Goal: Complete application form

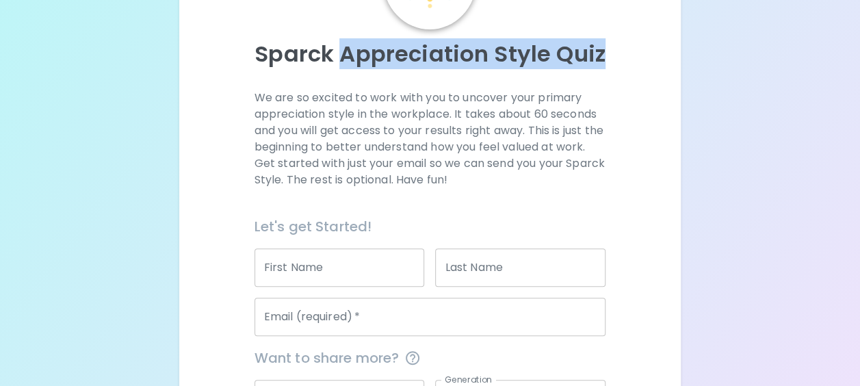
scroll to position [282, 0]
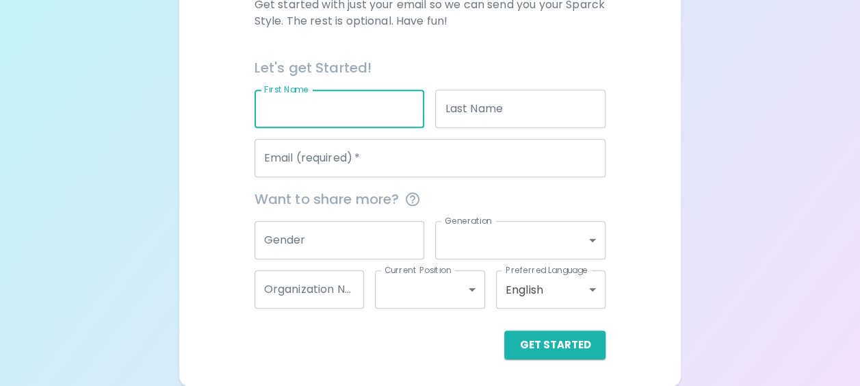
click at [315, 118] on input "First Name" at bounding box center [339, 109] width 170 height 38
type input "[PERSON_NAME]"
type input "Wawryk"
type input "[PERSON_NAME][EMAIL_ADDRESS][PERSON_NAME][DOMAIN_NAME]"
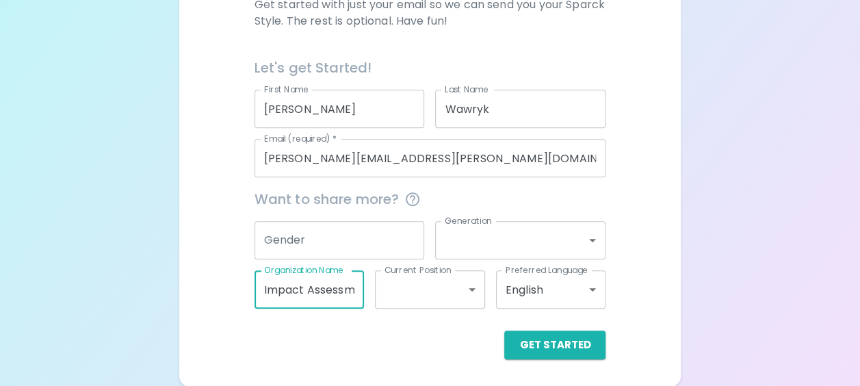
drag, startPoint x: 343, startPoint y: 289, endPoint x: 212, endPoint y: 289, distance: 130.6
click at [212, 274] on div "We are so excited to work with you to uncover your primary appreciation style i…" at bounding box center [430, 145] width 468 height 428
type input ")"
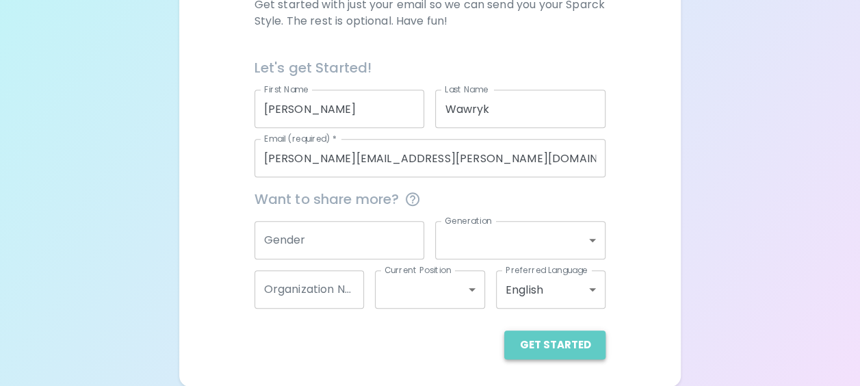
click at [577, 274] on button "Get Started" at bounding box center [554, 344] width 101 height 29
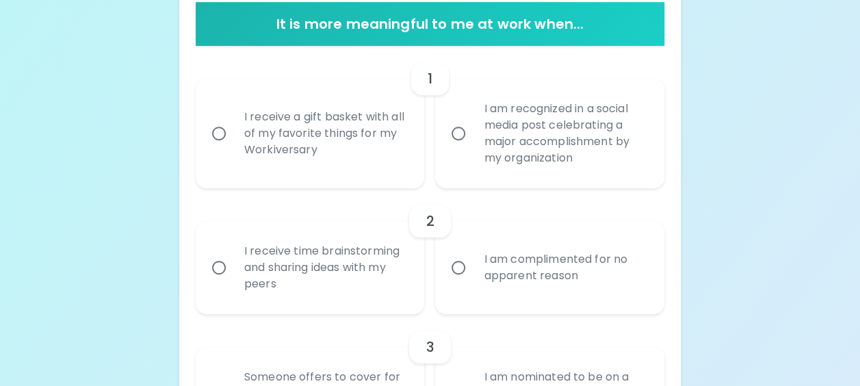
click at [557, 150] on div "I am recognized in a social media post celebrating a major accomplishment by my…" at bounding box center [565, 133] width 184 height 98
click at [473, 148] on input "I am recognized in a social media post celebrating a major accomplishment by my…" at bounding box center [458, 133] width 29 height 29
radio input "true"
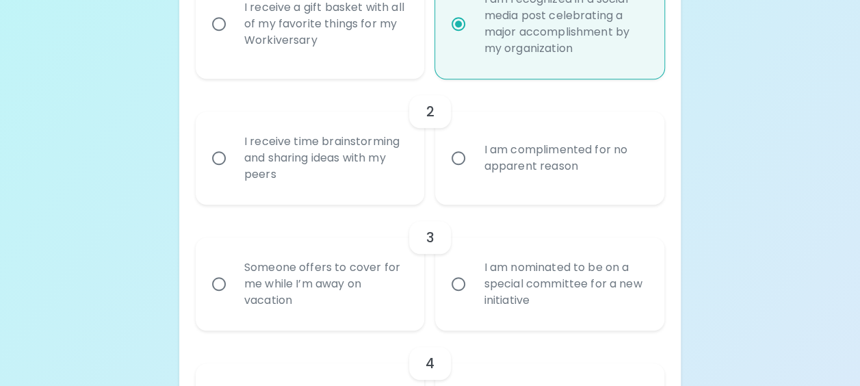
scroll to position [460, 0]
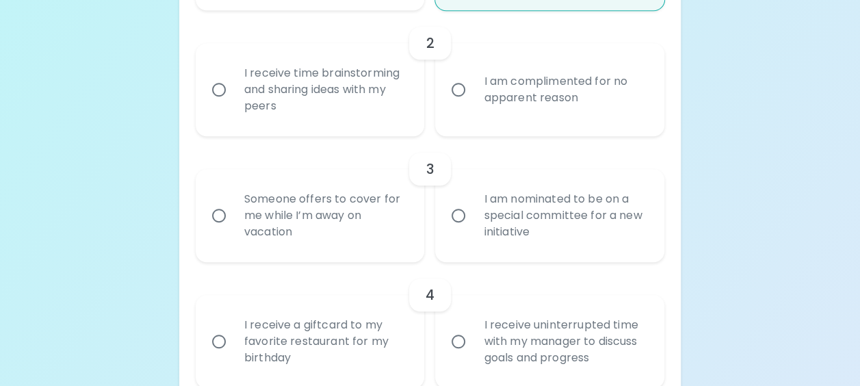
click at [503, 101] on div "I am complimented for no apparent reason" at bounding box center [565, 90] width 184 height 66
click at [473, 101] on input "I am complimented for no apparent reason" at bounding box center [458, 89] width 29 height 29
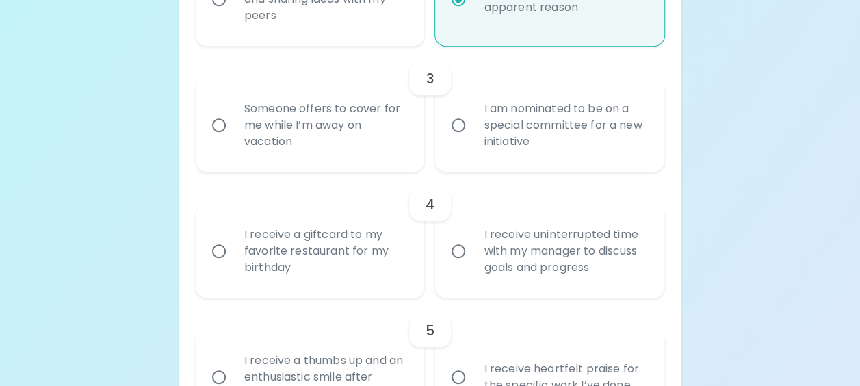
scroll to position [569, 0]
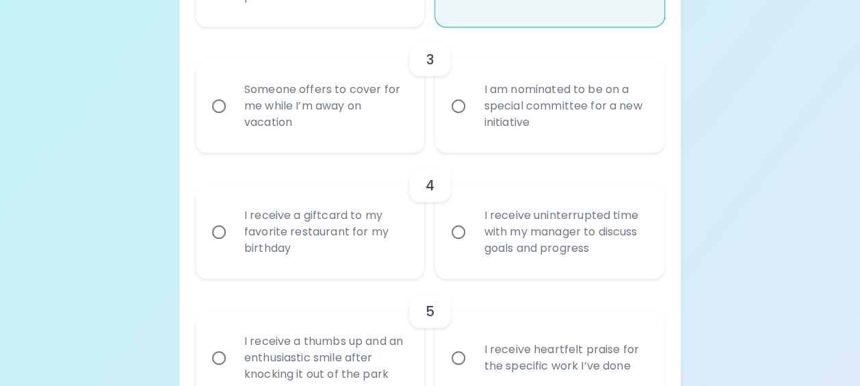
radio input "true"
click at [484, 133] on div "I am nominated to be on a special committee for a new initiative" at bounding box center [565, 106] width 184 height 82
click at [473, 120] on input "I am nominated to be on a special committee for a new initiative" at bounding box center [458, 106] width 29 height 29
radio input "false"
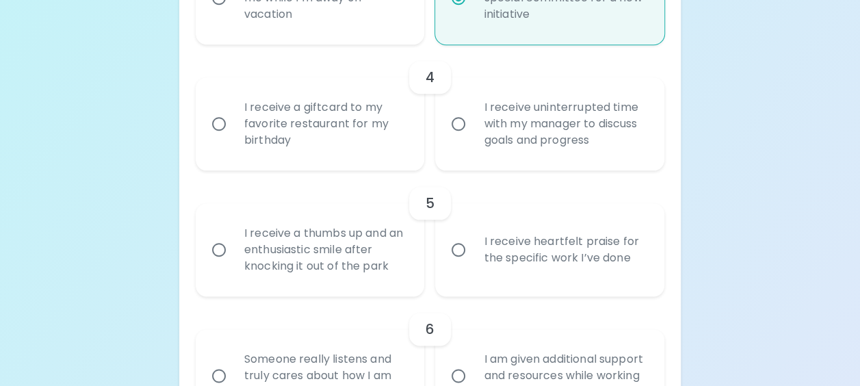
scroll to position [678, 0]
radio input "true"
click at [313, 130] on div "I receive a giftcard to my favorite restaurant for my birthday" at bounding box center [325, 122] width 184 height 82
click at [233, 130] on input "I receive a giftcard to my favorite restaurant for my birthday" at bounding box center [218, 122] width 29 height 29
radio input "false"
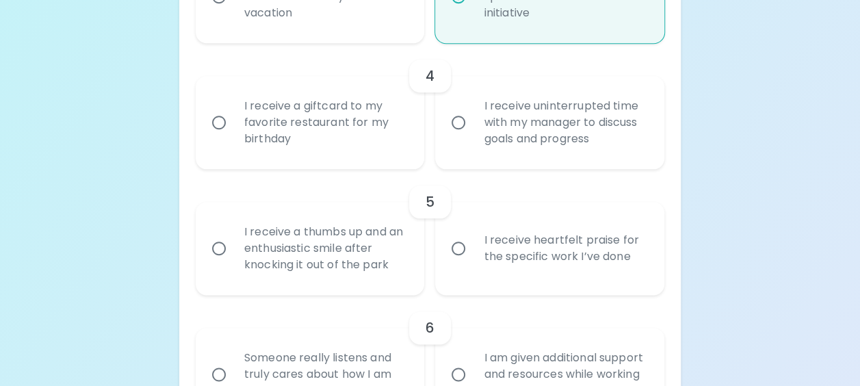
radio input "false"
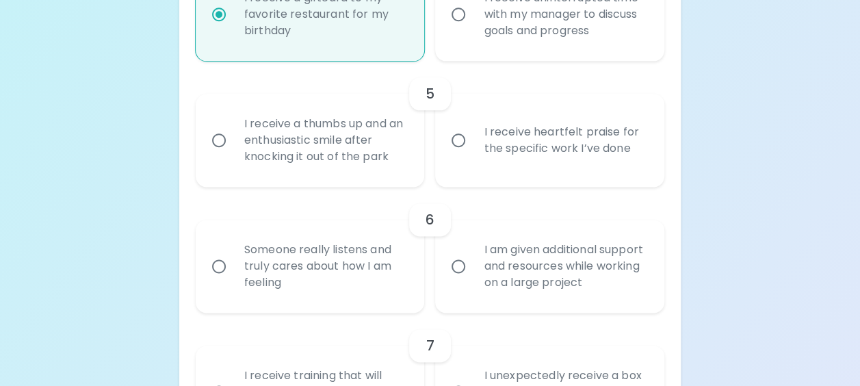
scroll to position [788, 0]
radio input "true"
click at [497, 156] on div "I receive heartfelt praise for the specific work I’ve done" at bounding box center [565, 139] width 184 height 66
click at [473, 153] on input "I receive heartfelt praise for the specific work I’ve done" at bounding box center [458, 138] width 29 height 29
radio input "false"
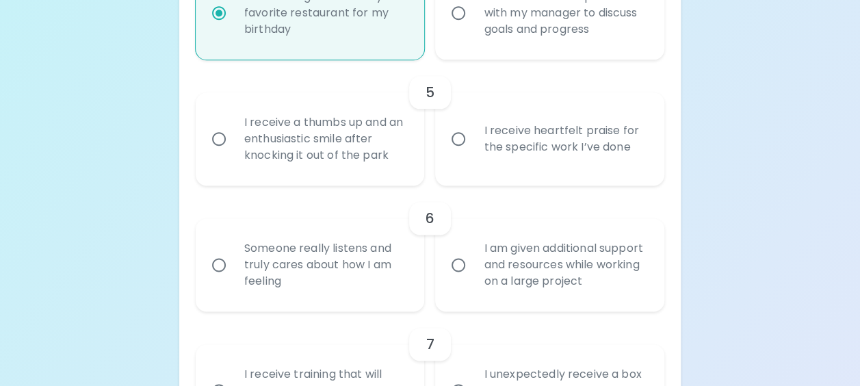
radio input "false"
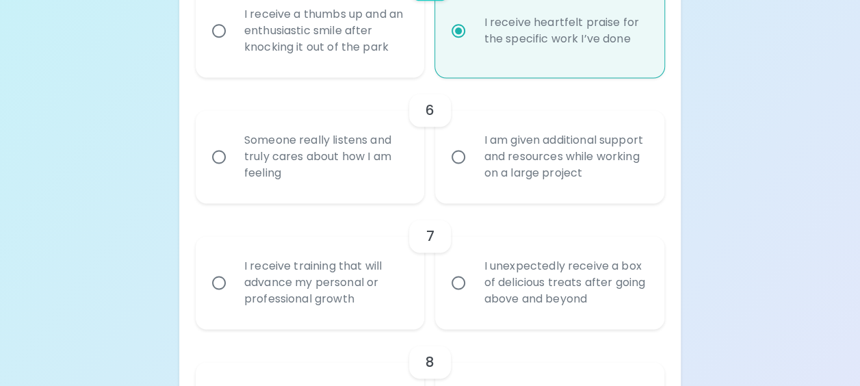
scroll to position [897, 0]
radio input "true"
click at [522, 156] on div "I am given additional support and resources while working on a large project" at bounding box center [565, 155] width 184 height 82
click at [473, 156] on input "I am given additional support and resources while working on a large project" at bounding box center [458, 155] width 29 height 29
radio input "false"
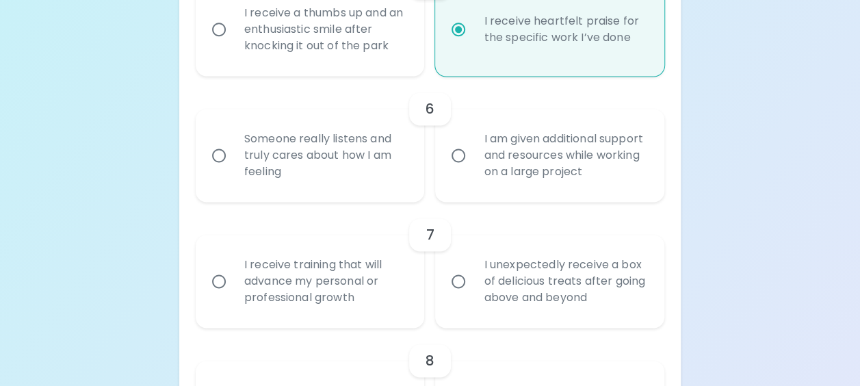
radio input "false"
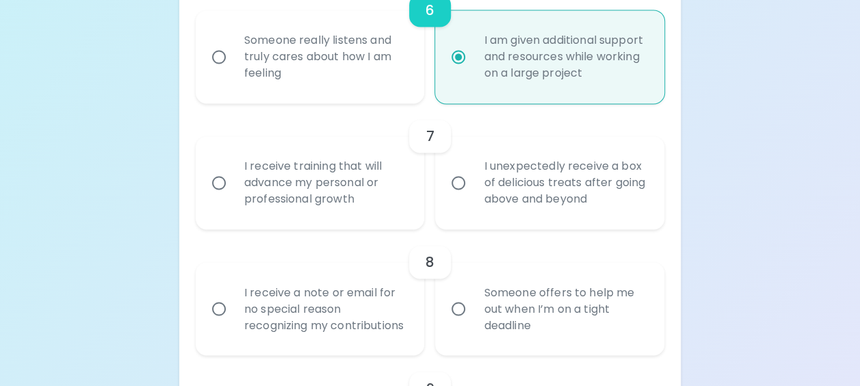
scroll to position [1007, 0]
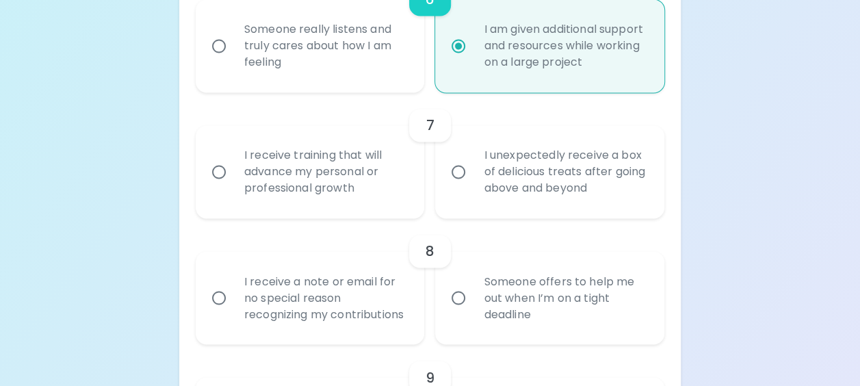
radio input "true"
click at [361, 187] on div "I receive training that will advance my personal or professional growth" at bounding box center [325, 172] width 184 height 82
click at [233, 186] on input "I receive training that will advance my personal or professional growth" at bounding box center [218, 171] width 29 height 29
radio input "false"
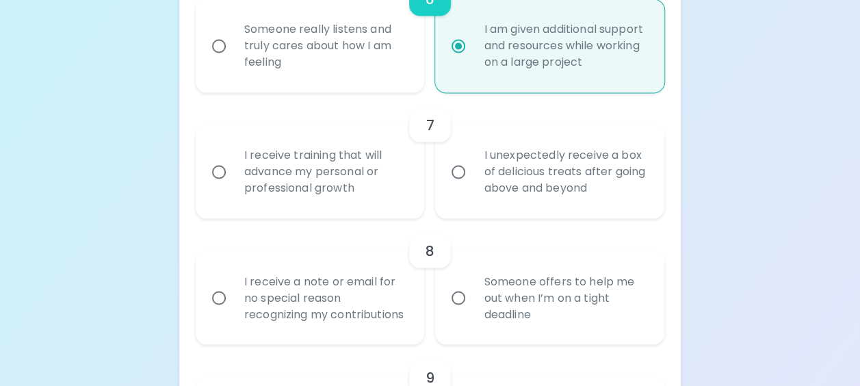
radio input "false"
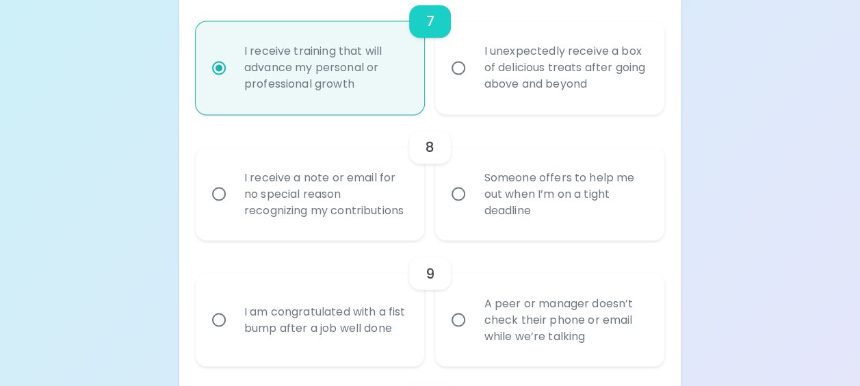
scroll to position [1116, 0]
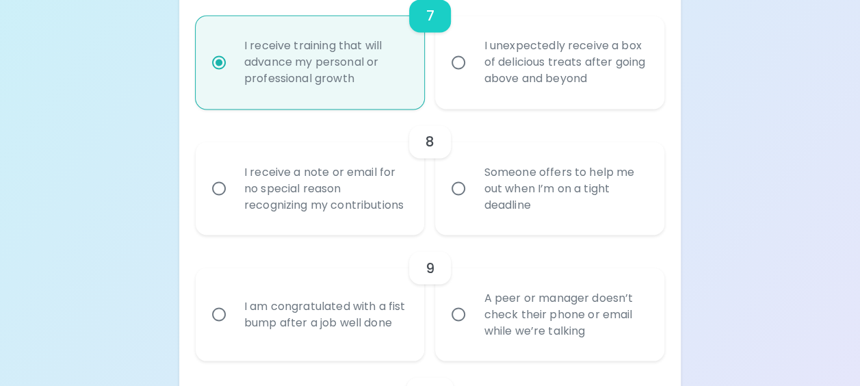
radio input "true"
click at [529, 200] on div "Someone offers to help me out when I’m on a tight deadline" at bounding box center [565, 188] width 184 height 82
click at [473, 200] on input "Someone offers to help me out when I’m on a tight deadline" at bounding box center [458, 188] width 29 height 29
radio input "false"
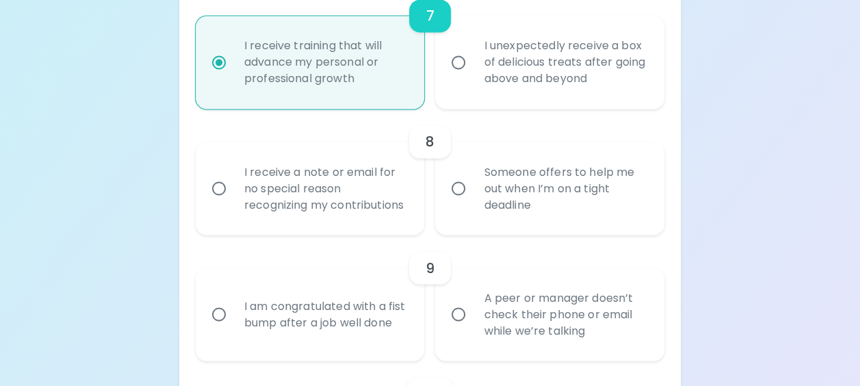
radio input "false"
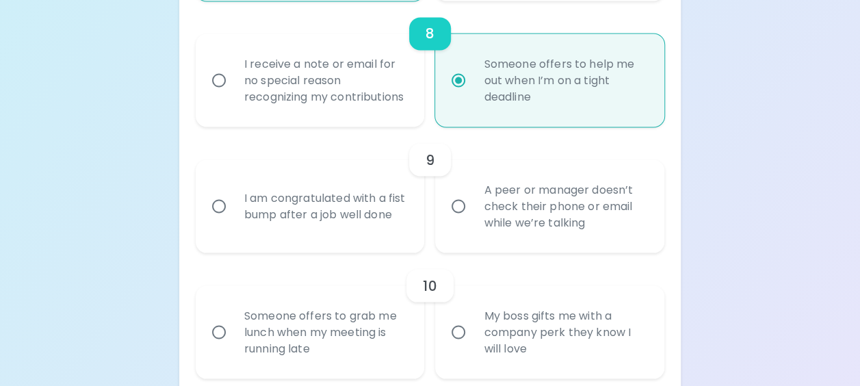
scroll to position [1226, 0]
radio input "true"
click at [531, 222] on div "A peer or manager doesn’t check their phone or email while we’re talking" at bounding box center [565, 204] width 184 height 82
click at [473, 219] on input "A peer or manager doesn’t check their phone or email while we’re talking" at bounding box center [458, 204] width 29 height 29
radio input "false"
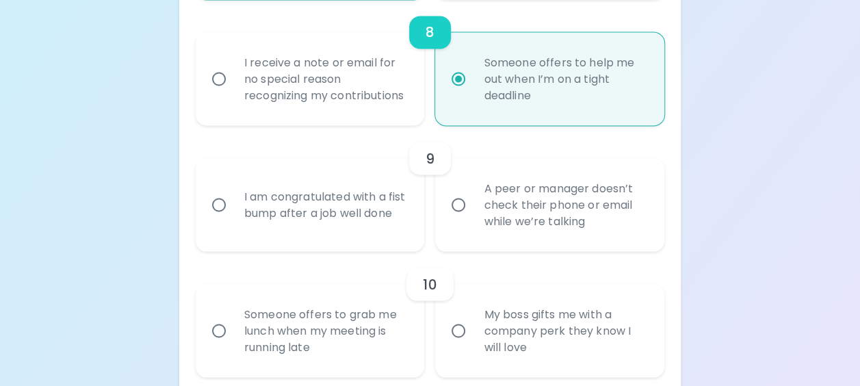
radio input "false"
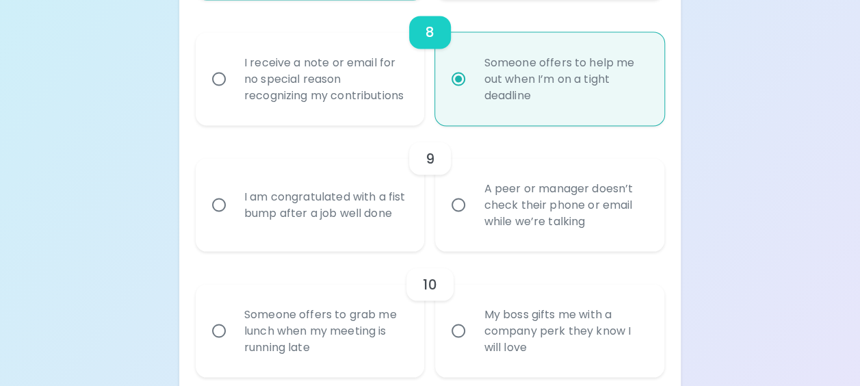
radio input "false"
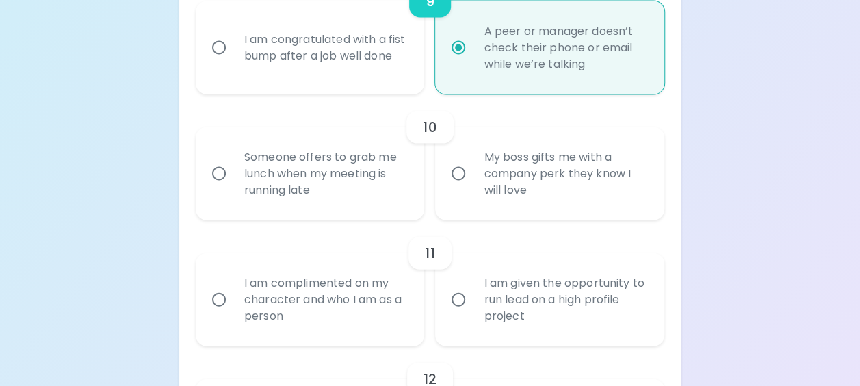
scroll to position [1403, 0]
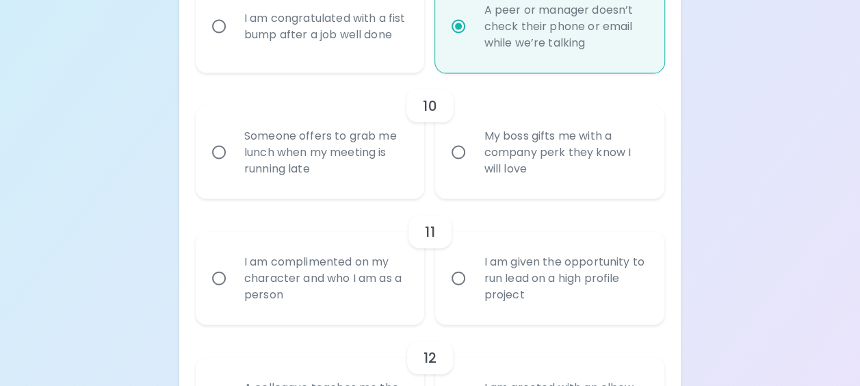
radio input "true"
click at [362, 180] on div "Someone offers to grab me lunch when my meeting is running late" at bounding box center [325, 152] width 184 height 82
click at [233, 167] on input "Someone offers to grab me lunch when my meeting is running late" at bounding box center [218, 152] width 29 height 29
radio input "false"
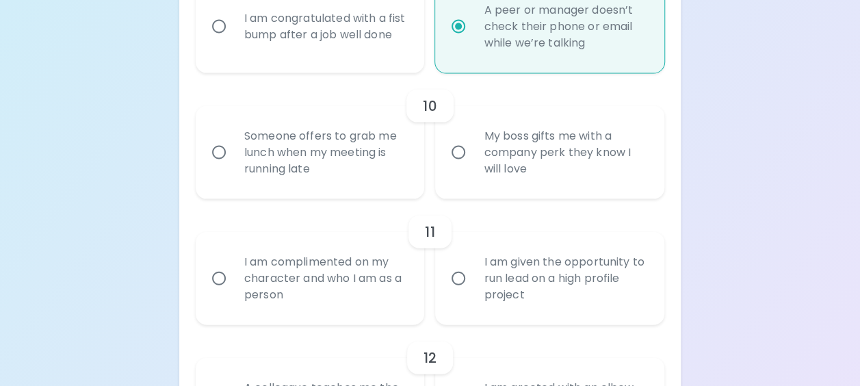
radio input "false"
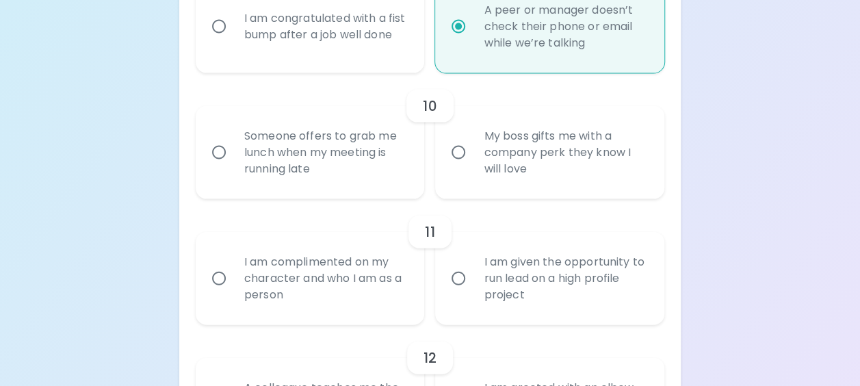
radio input "false"
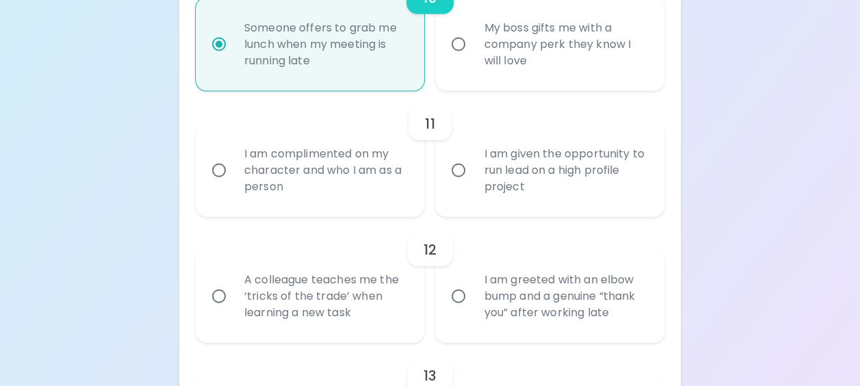
scroll to position [1513, 0]
radio input "true"
click at [518, 178] on div "I am given the opportunity to run lead on a high profile project" at bounding box center [565, 169] width 184 height 82
click at [473, 178] on input "I am given the opportunity to run lead on a high profile project" at bounding box center [458, 169] width 29 height 29
radio input "false"
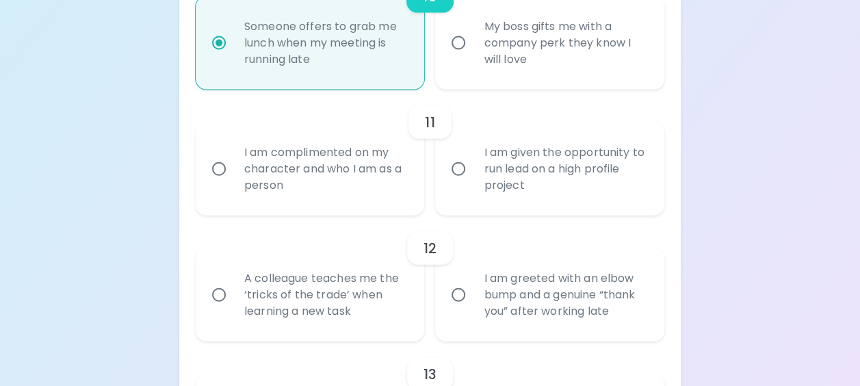
radio input "false"
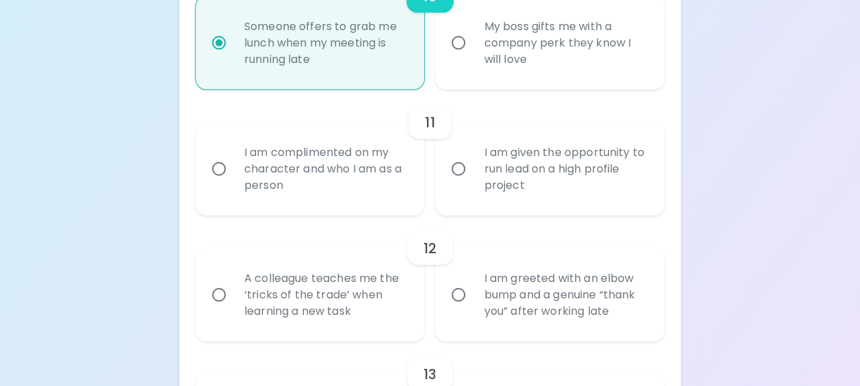
radio input "false"
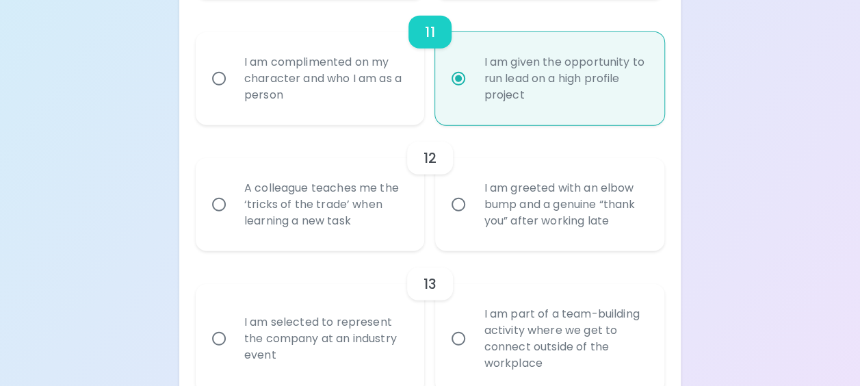
scroll to position [1622, 0]
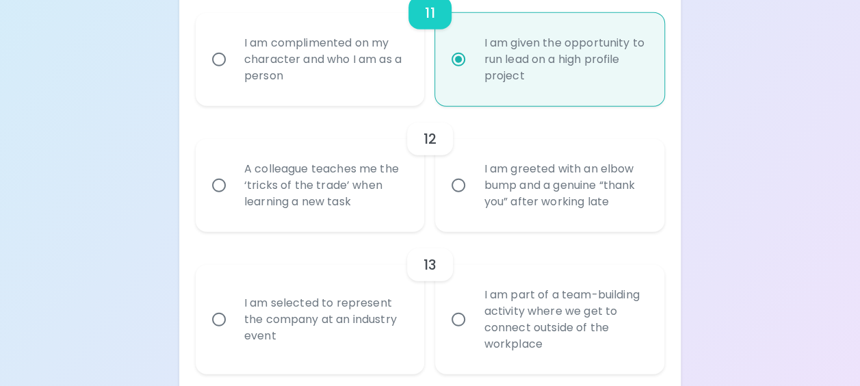
radio input "true"
click at [366, 220] on div "A colleague teaches me the ‘tricks of the trade’ when learning a new task" at bounding box center [325, 185] width 184 height 82
click at [233, 200] on input "A colleague teaches me the ‘tricks of the trade’ when learning a new task" at bounding box center [218, 185] width 29 height 29
radio input "false"
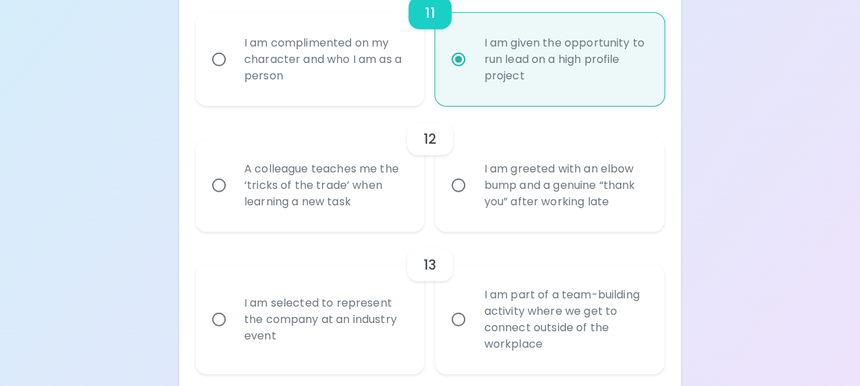
radio input "false"
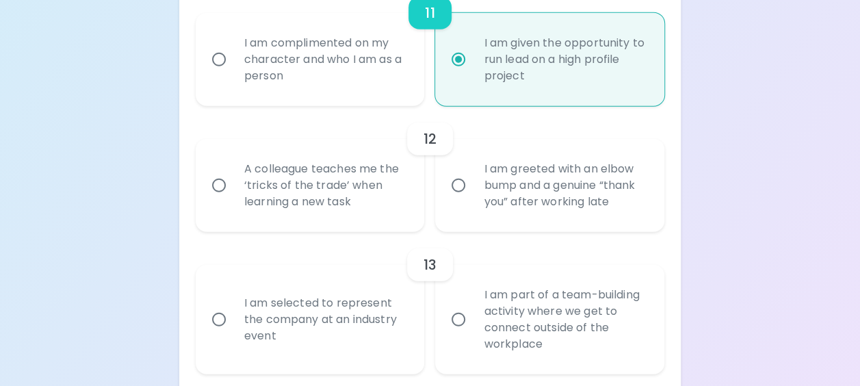
radio input "false"
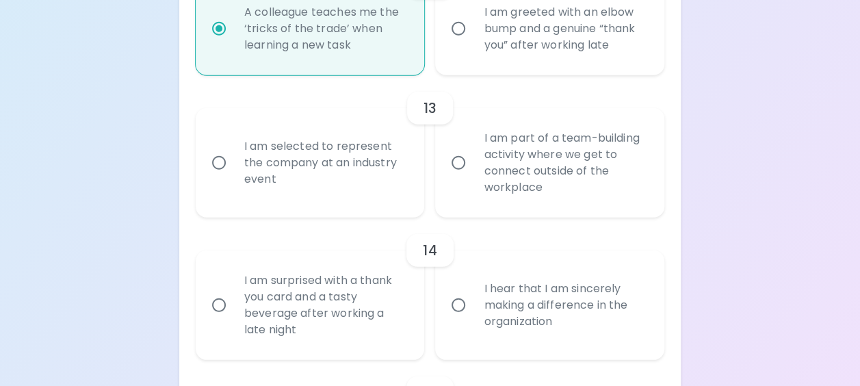
scroll to position [1800, 0]
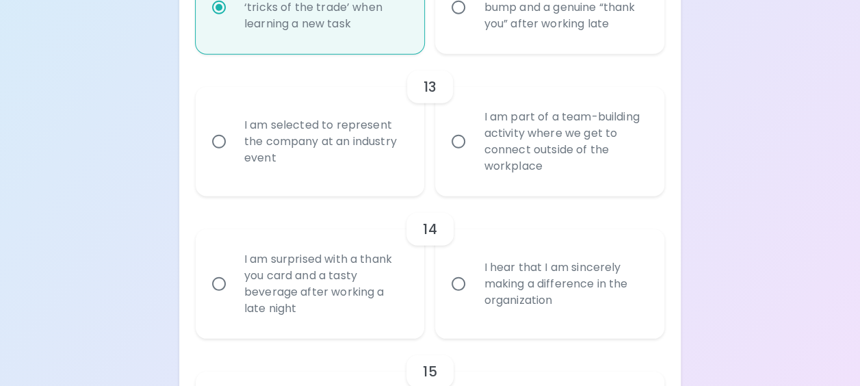
radio input "true"
click at [351, 178] on div "I am selected to represent the company at an industry event" at bounding box center [325, 142] width 184 height 82
click at [233, 156] on input "I am selected to represent the company at an industry event" at bounding box center [218, 141] width 29 height 29
radio input "false"
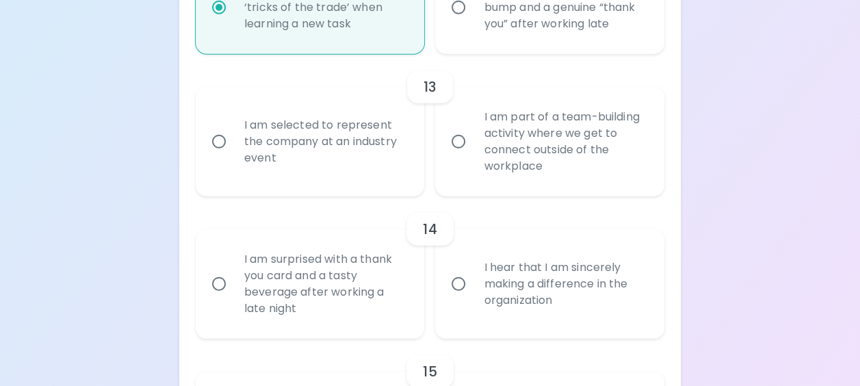
radio input "false"
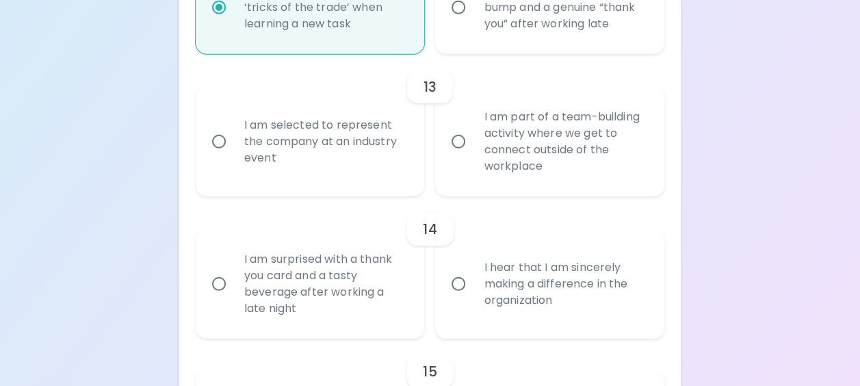
radio input "false"
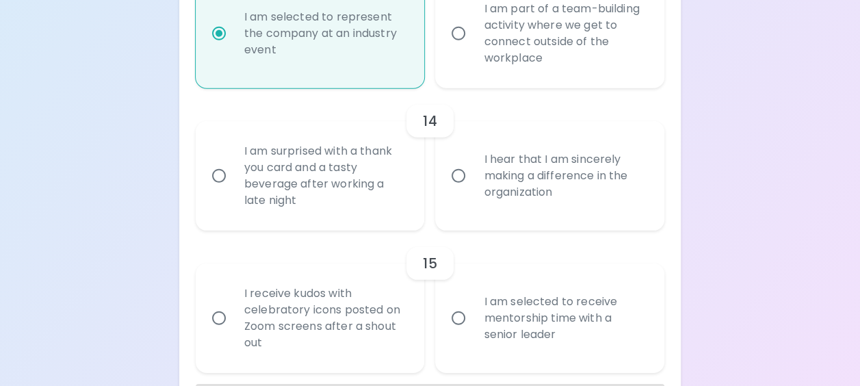
scroll to position [1909, 0]
radio input "true"
click at [480, 207] on div "I hear that I am sincerely making a difference in the organization" at bounding box center [565, 174] width 184 height 82
click at [473, 189] on input "I hear that I am sincerely making a difference in the organization" at bounding box center [458, 174] width 29 height 29
radio input "false"
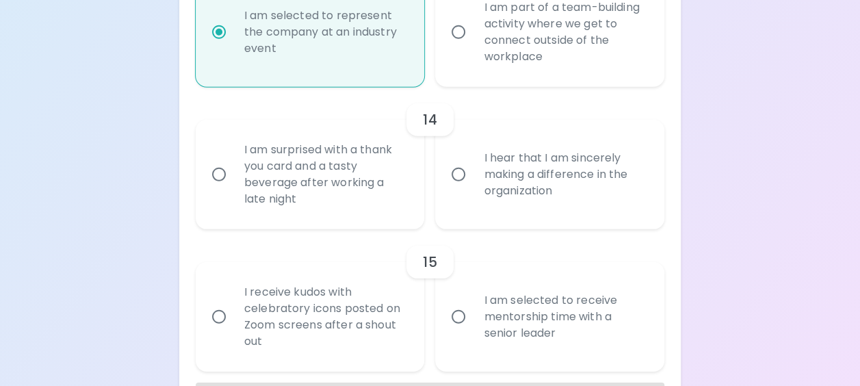
radio input "false"
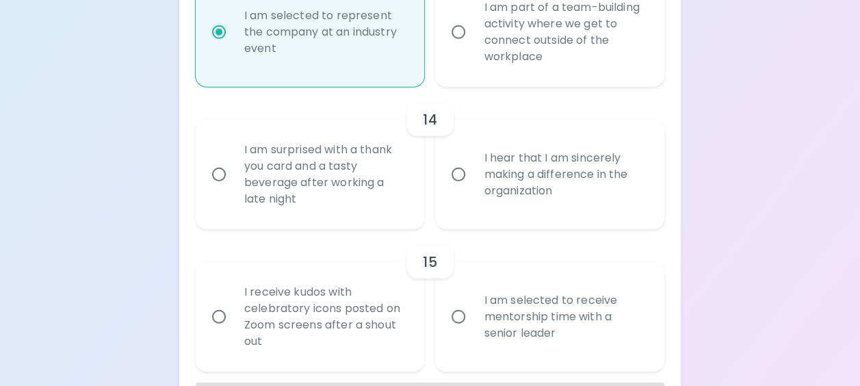
radio input "false"
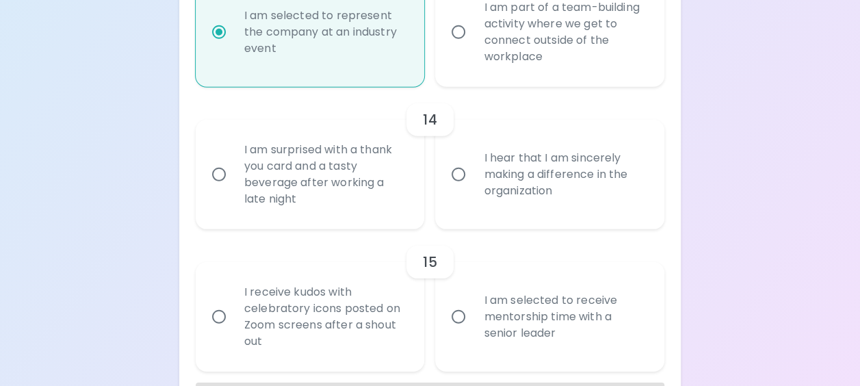
radio input "false"
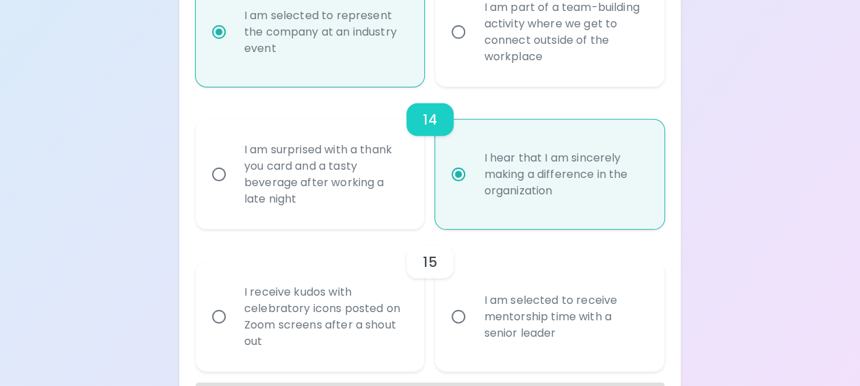
scroll to position [1978, 0]
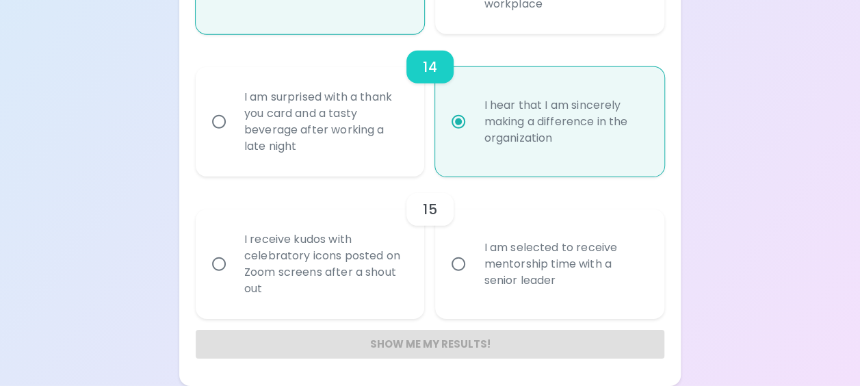
radio input "true"
click at [532, 267] on div "I am selected to receive mentorship time with a senior leader" at bounding box center [565, 264] width 184 height 82
click at [473, 267] on input "I am selected to receive mentorship time with a senior leader" at bounding box center [458, 264] width 29 height 29
radio input "false"
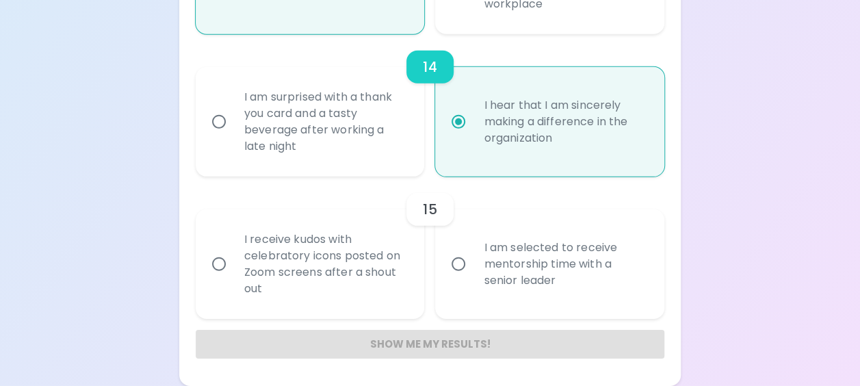
radio input "false"
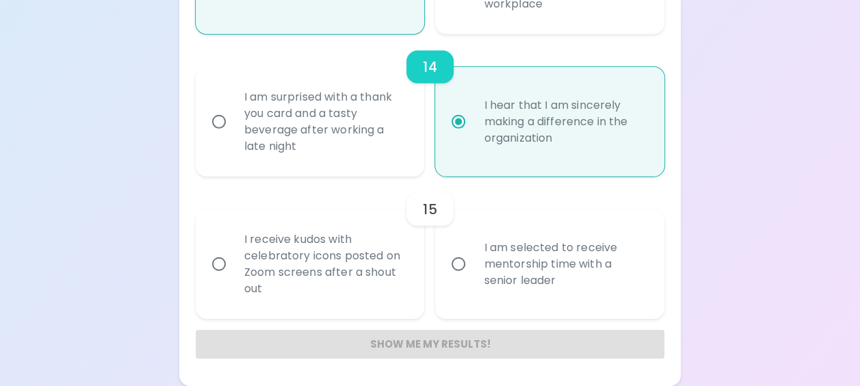
radio input "false"
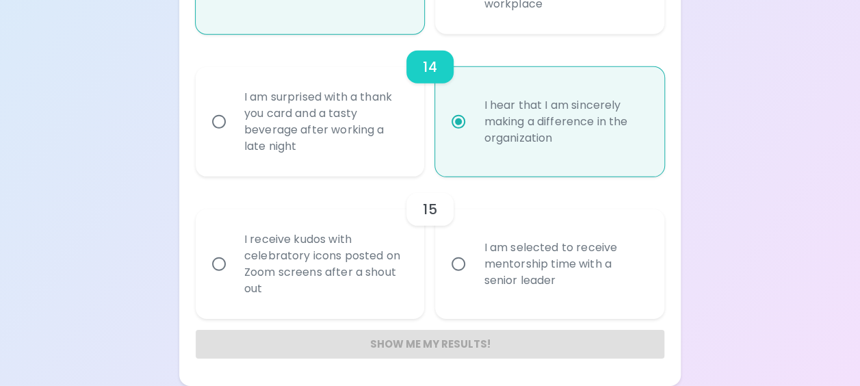
radio input "false"
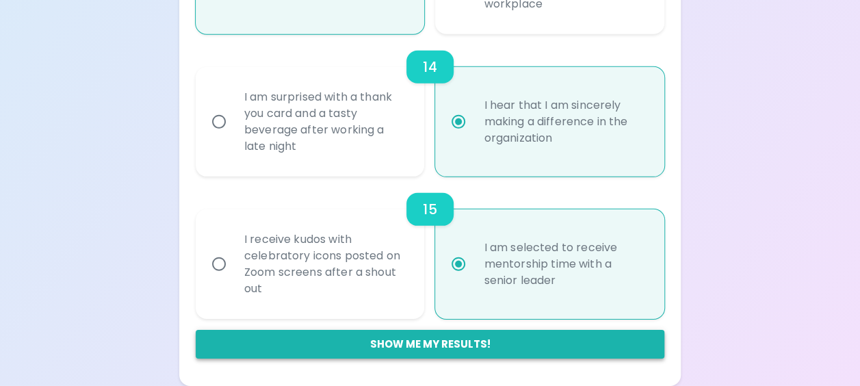
radio input "true"
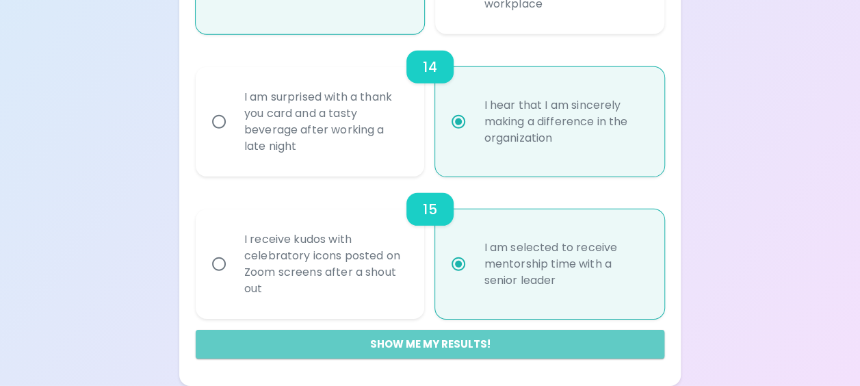
click at [429, 274] on button "Show me my results!" at bounding box center [430, 344] width 468 height 29
radio input "false"
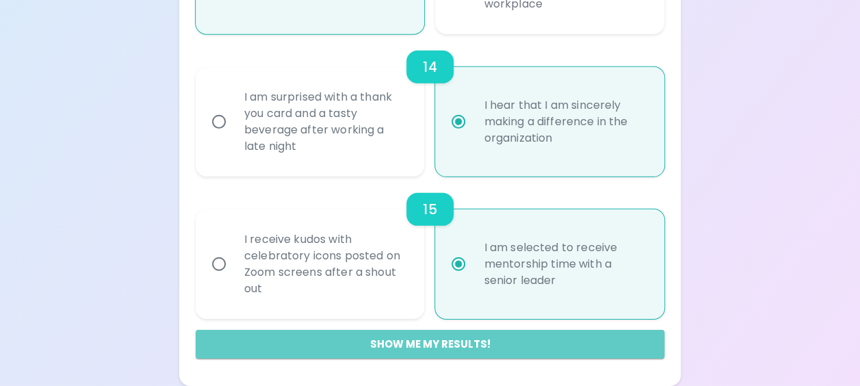
radio input "false"
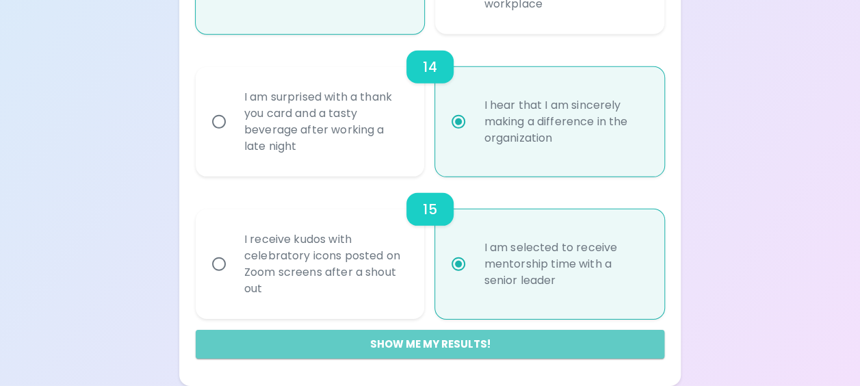
radio input "false"
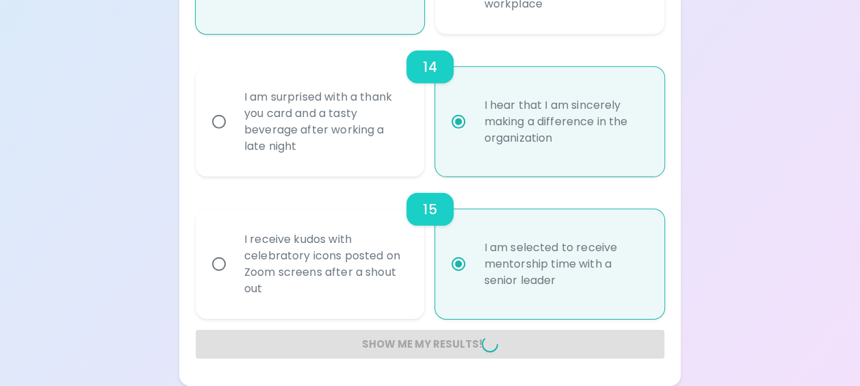
radio input "false"
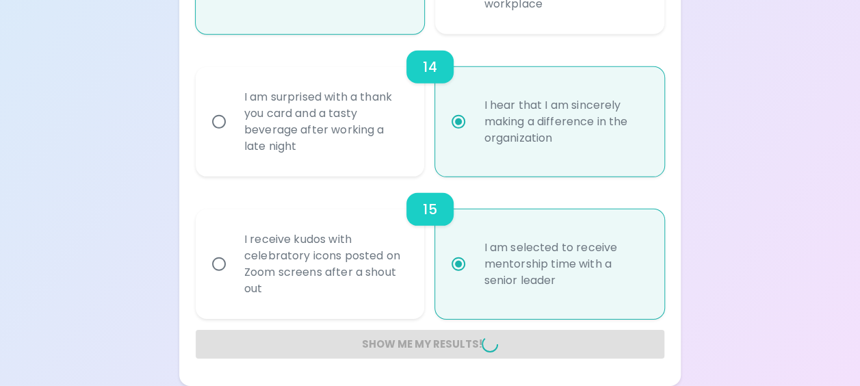
radio input "false"
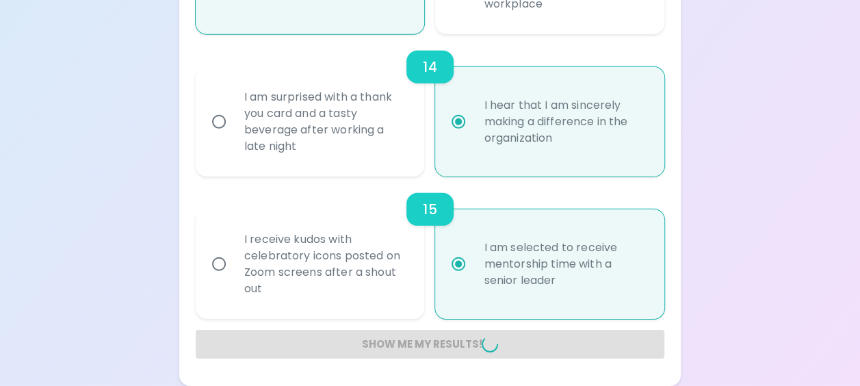
radio input "false"
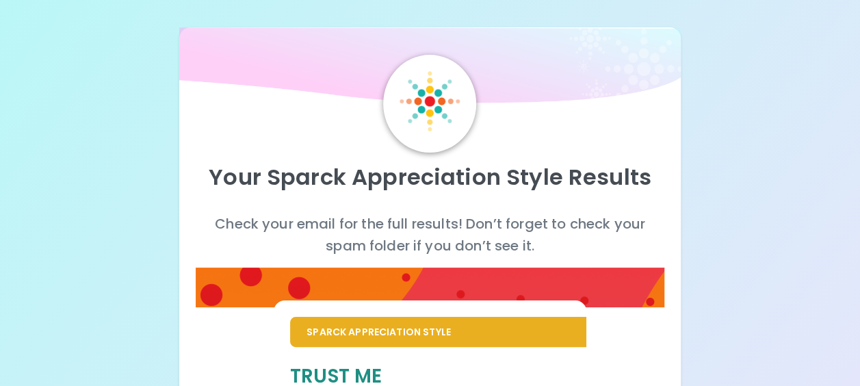
scroll to position [137, 0]
